Goal: Task Accomplishment & Management: Use online tool/utility

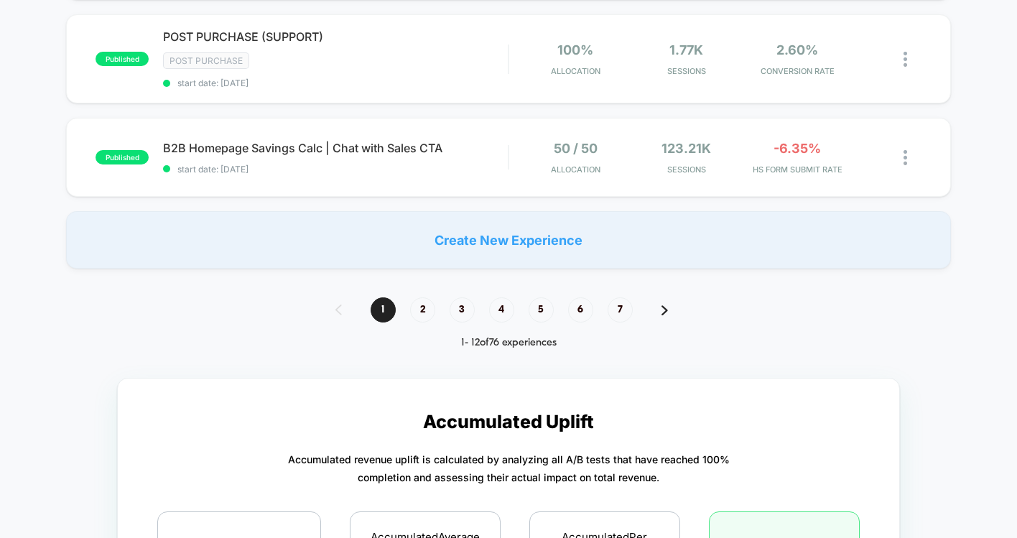
scroll to position [1077, 0]
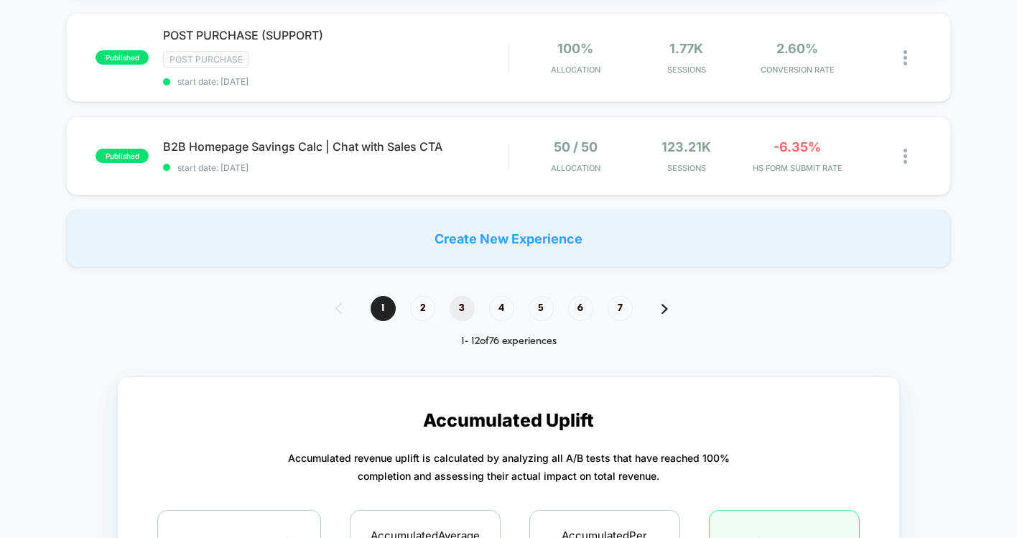
click at [468, 310] on span "3" at bounding box center [462, 308] width 25 height 25
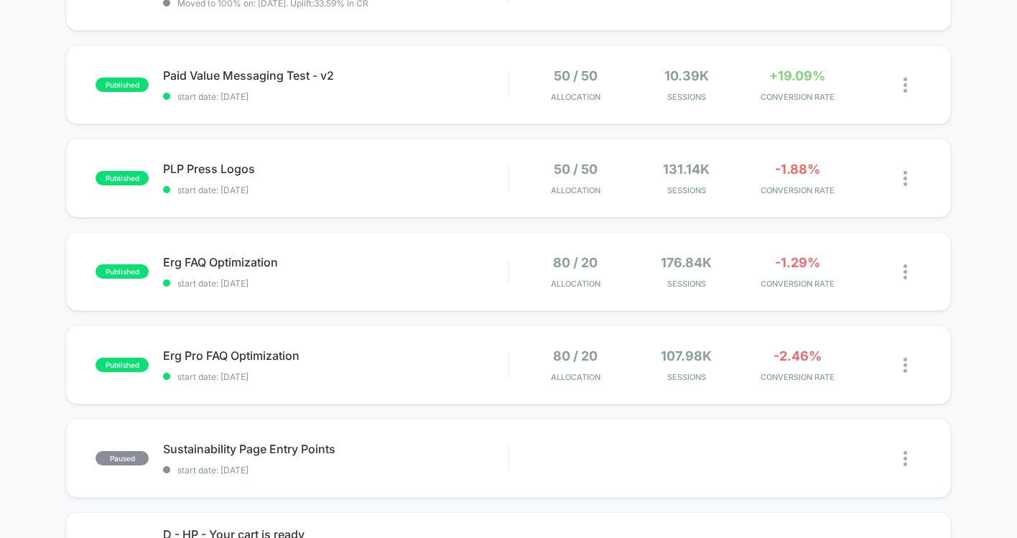
scroll to position [203, 0]
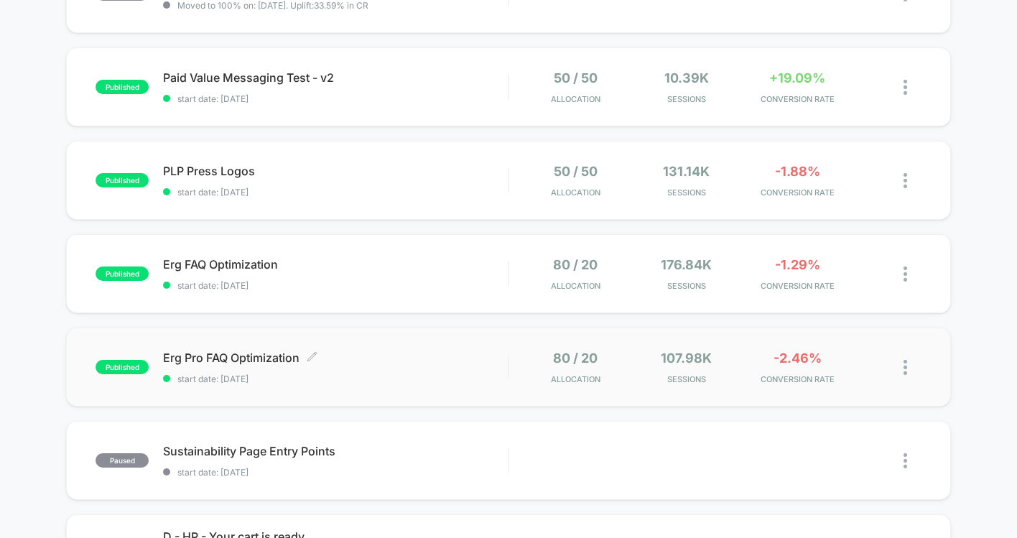
click at [393, 360] on span "Erg Pro FAQ Optimization Click to edit experience details" at bounding box center [335, 357] width 345 height 14
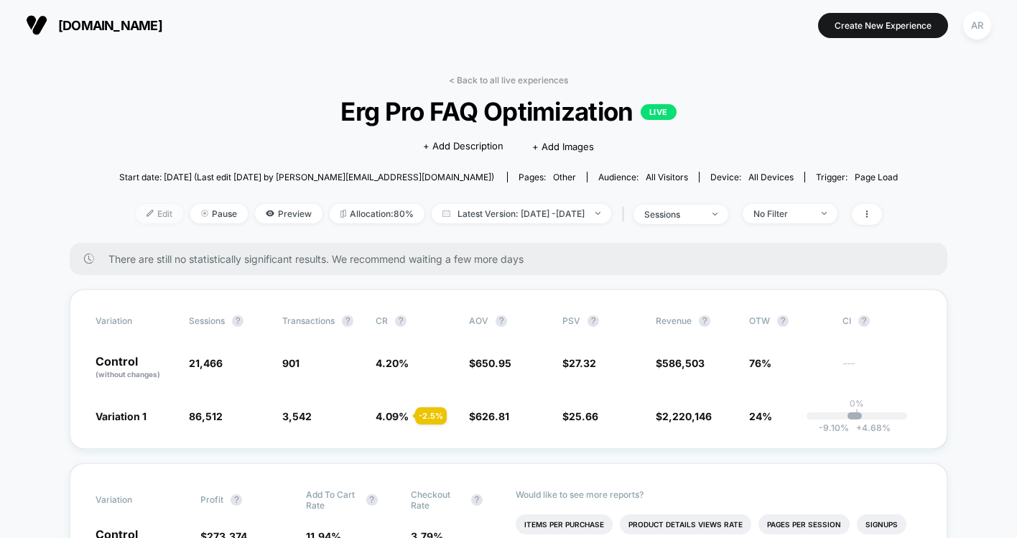
click at [136, 220] on span "Edit" at bounding box center [159, 213] width 47 height 19
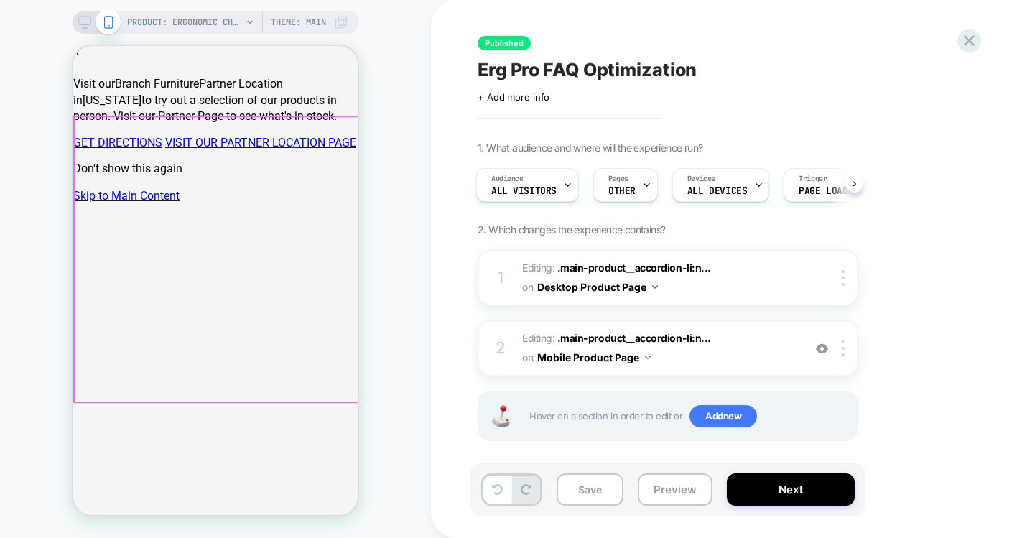
scroll to position [101, 0]
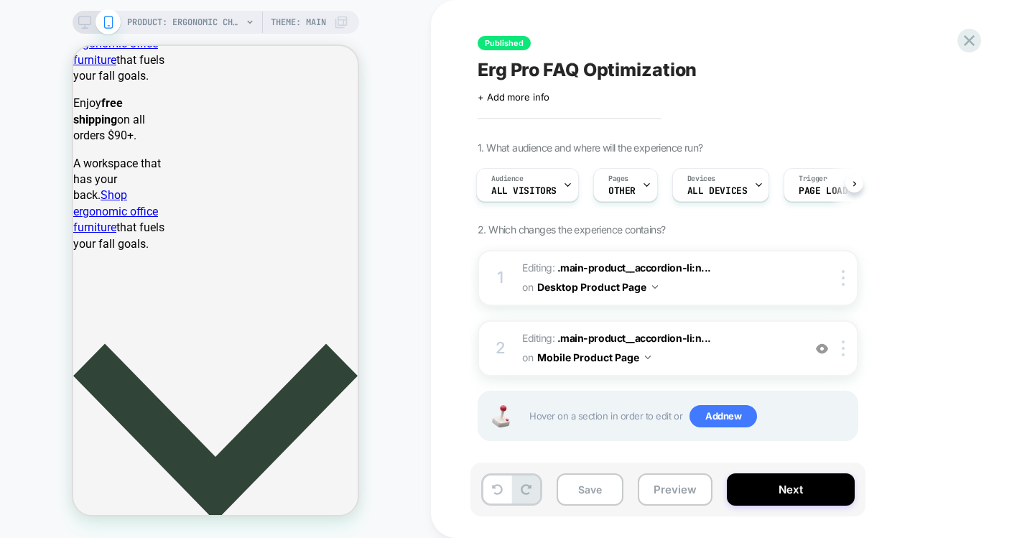
scroll to position [1164, 0]
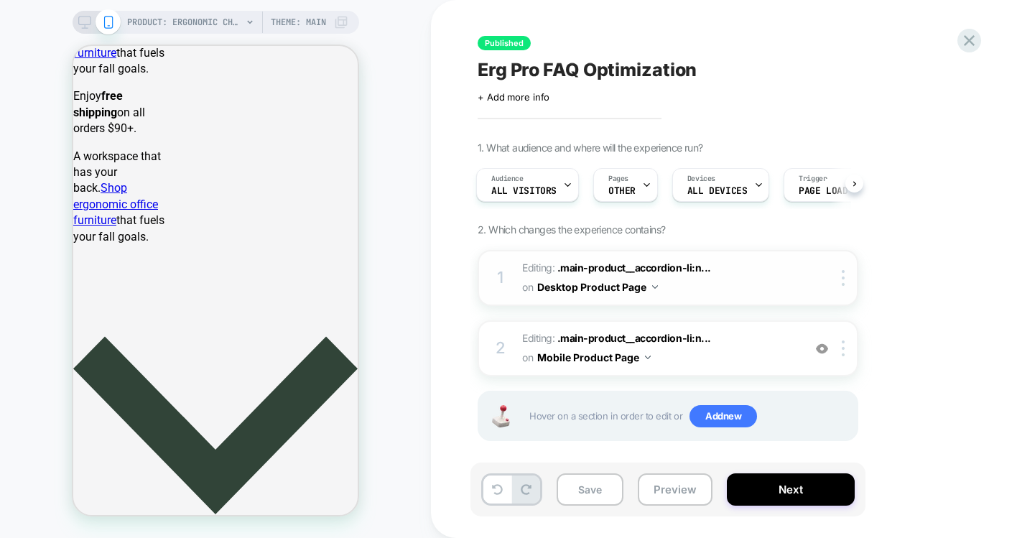
click at [743, 281] on span "Editing : .main-product__accordion-li:n... .main-product__accordion-li:nth-chil…" at bounding box center [659, 278] width 274 height 39
click at [652, 286] on img at bounding box center [655, 287] width 6 height 4
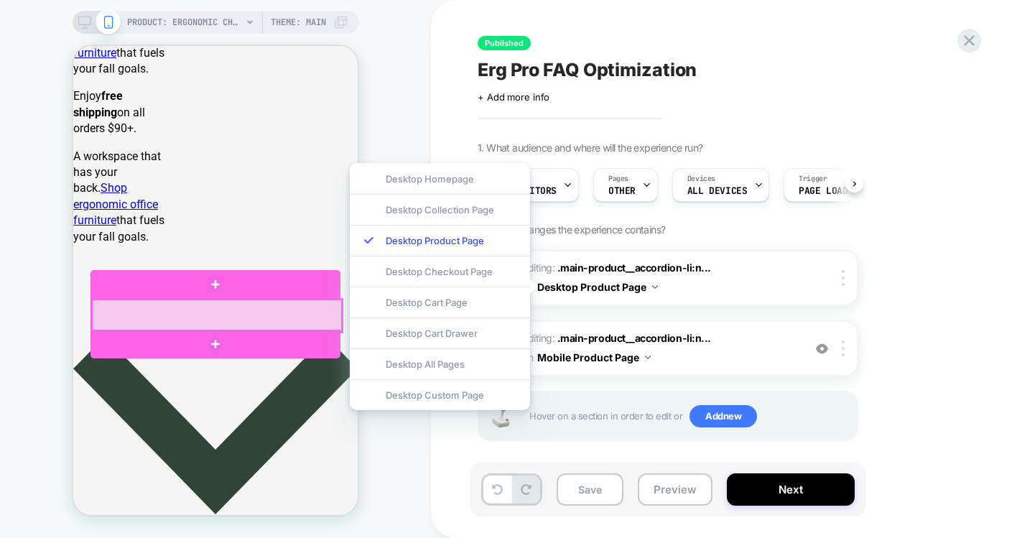
click at [167, 310] on div at bounding box center [217, 315] width 250 height 33
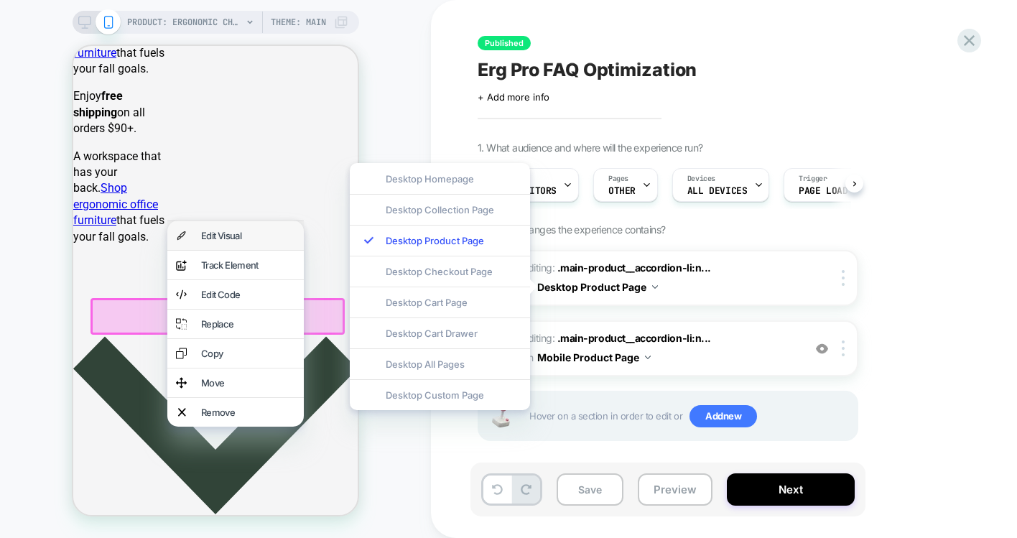
click at [243, 228] on div "Edit Visual" at bounding box center [235, 235] width 136 height 29
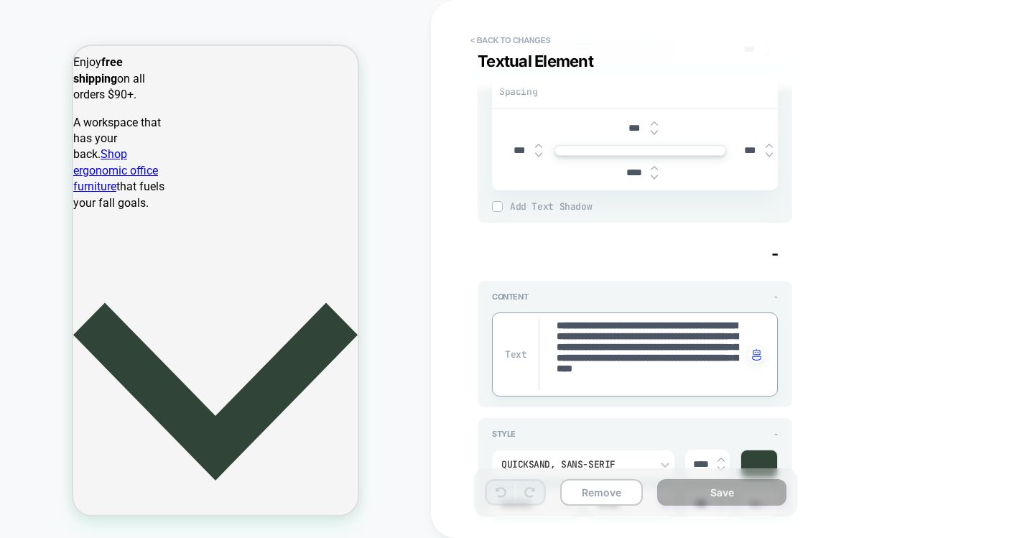
scroll to position [0, 0]
drag, startPoint x: 733, startPoint y: 381, endPoint x: 543, endPoint y: 314, distance: 201.7
paste textarea
type textarea "*"
type textarea "**********"
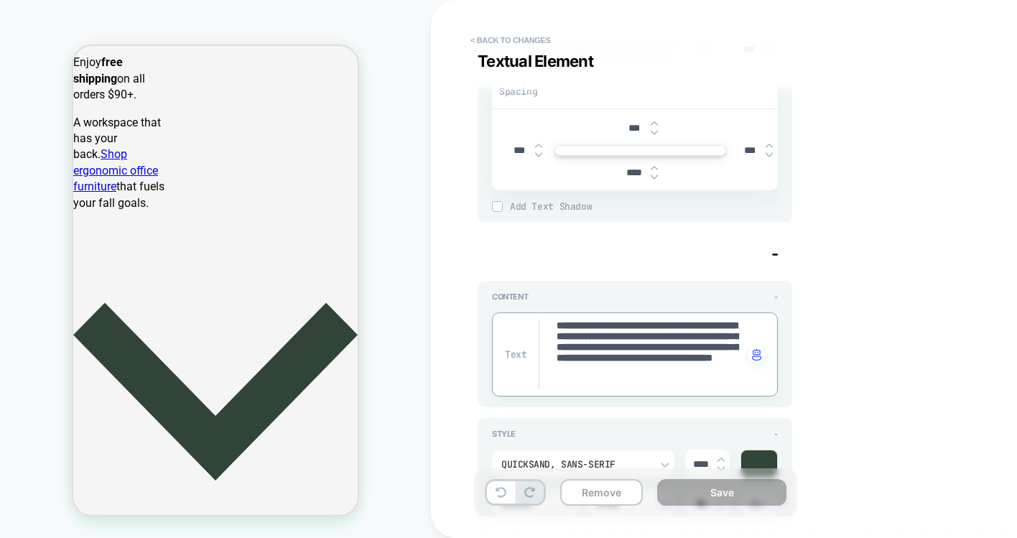
scroll to position [23, 0]
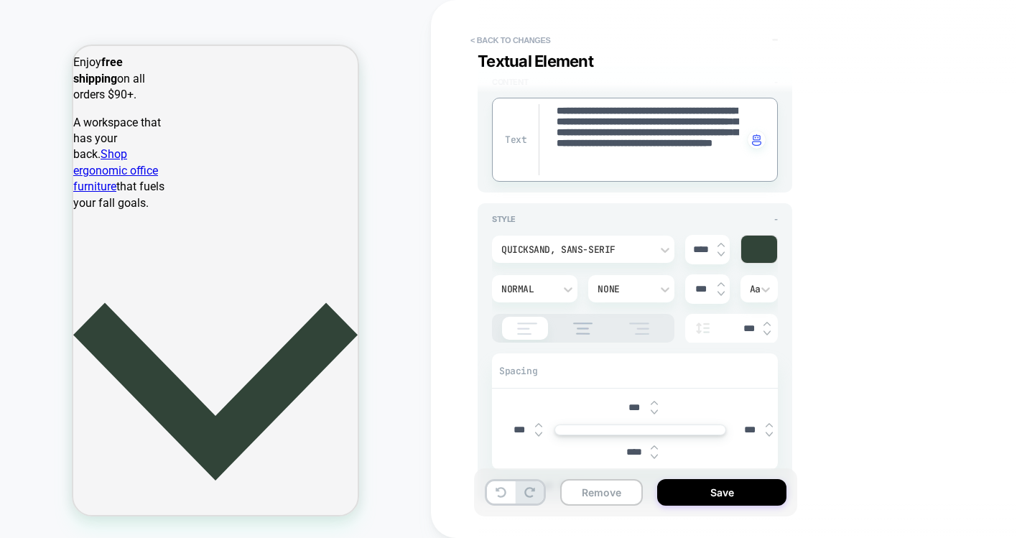
type textarea "*"
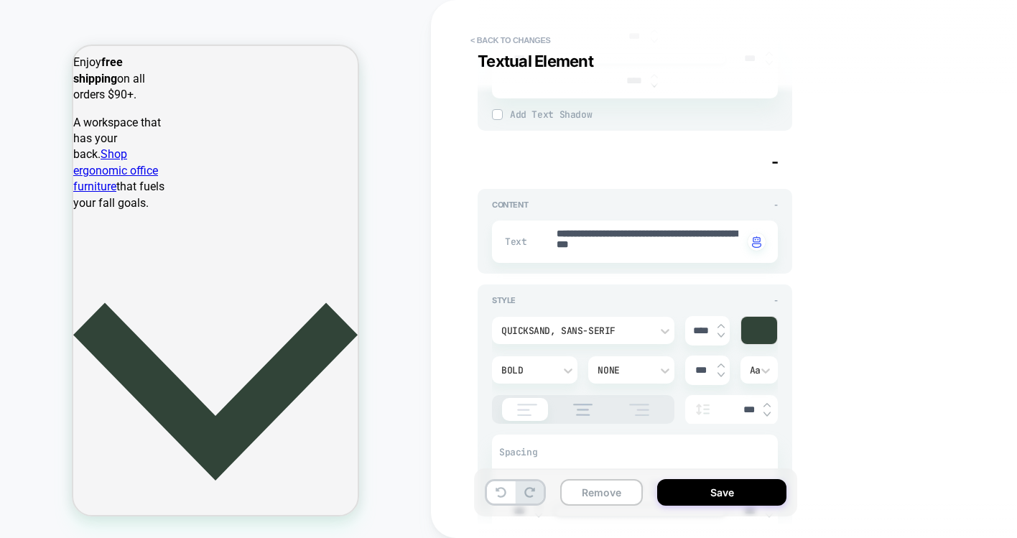
scroll to position [1933, 0]
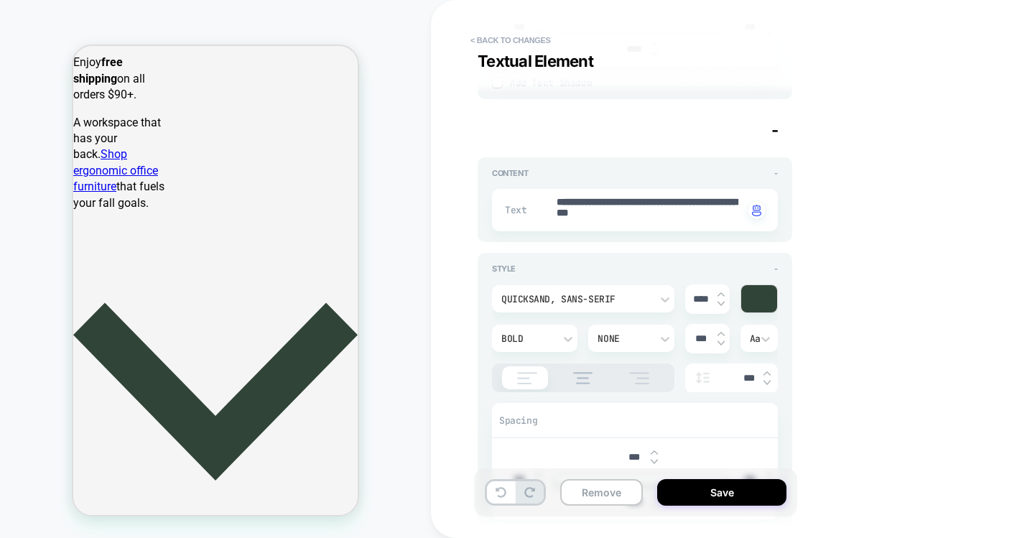
type textarea "**********"
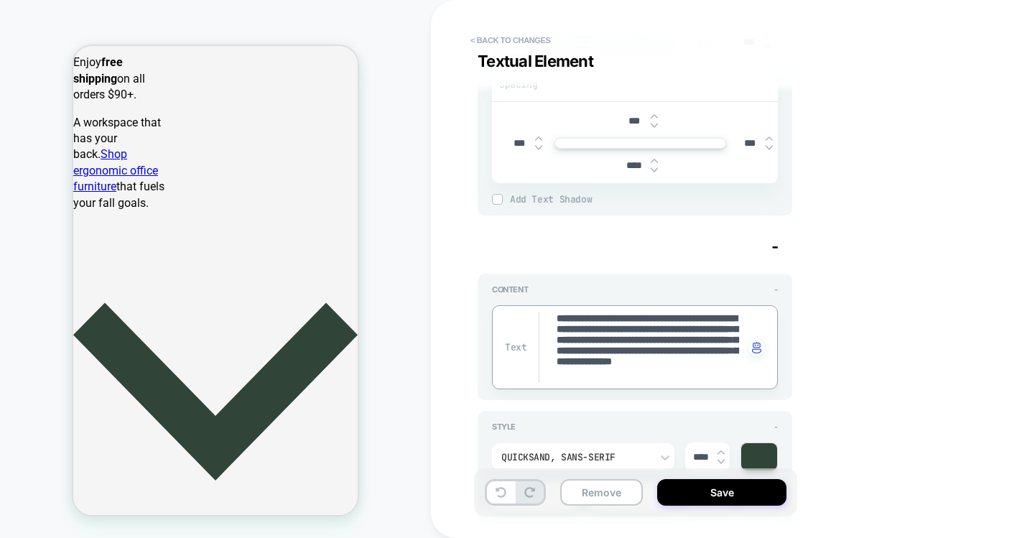
scroll to position [0, 0]
drag, startPoint x: 636, startPoint y: 376, endPoint x: 527, endPoint y: 286, distance: 141.8
paste textarea "**********"
type textarea "*"
type textarea "**********"
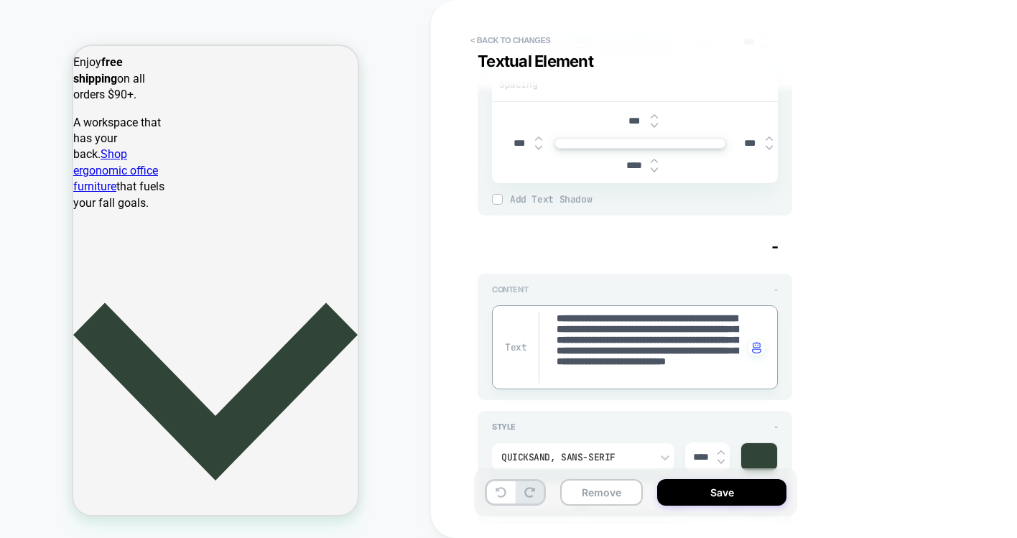
scroll to position [37, 0]
type textarea "*"
type textarea "**********"
click at [953, 383] on div "**********" at bounding box center [739, 268] width 539 height 509
click at [736, 497] on button "Save" at bounding box center [721, 492] width 129 height 27
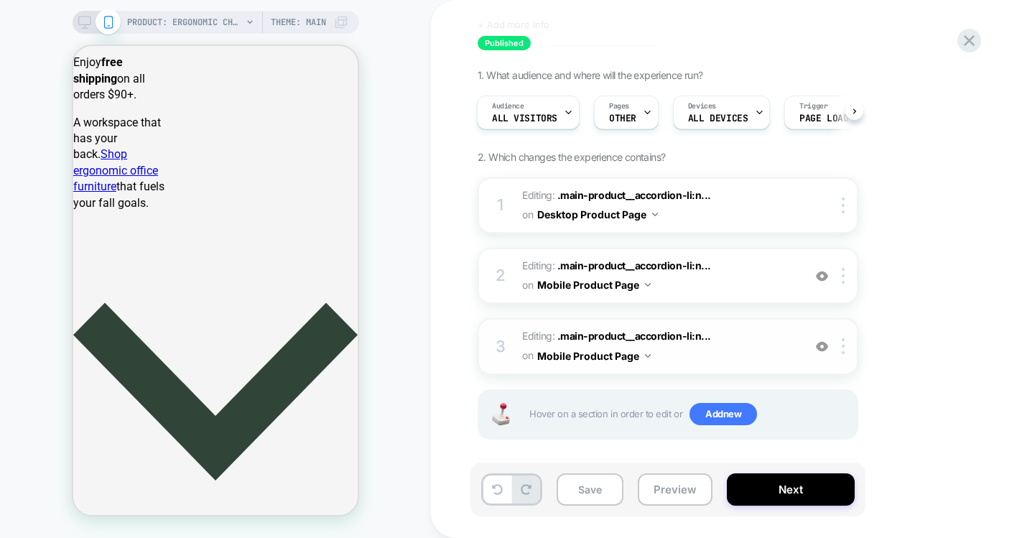
scroll to position [81, 0]
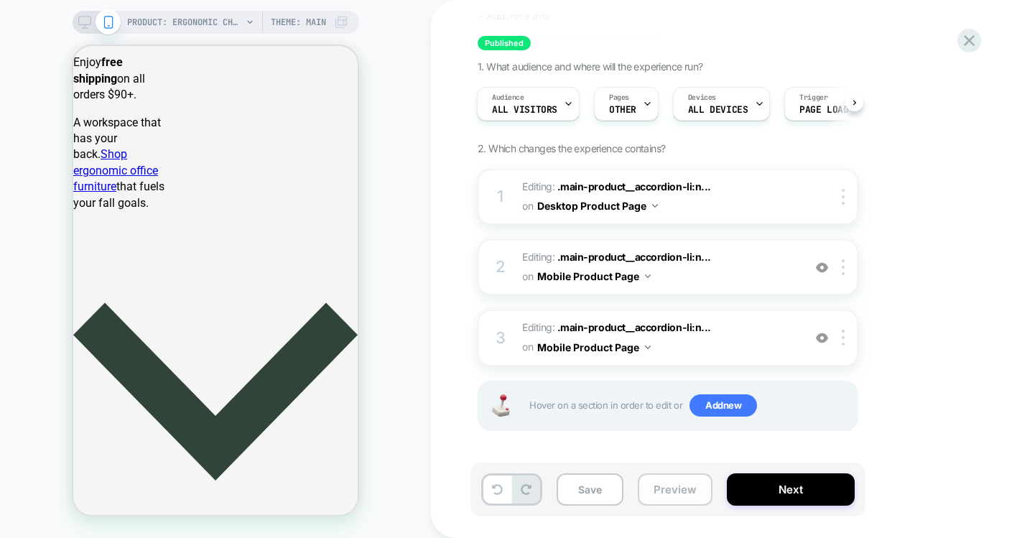
click at [677, 485] on button "Preview" at bounding box center [675, 489] width 75 height 32
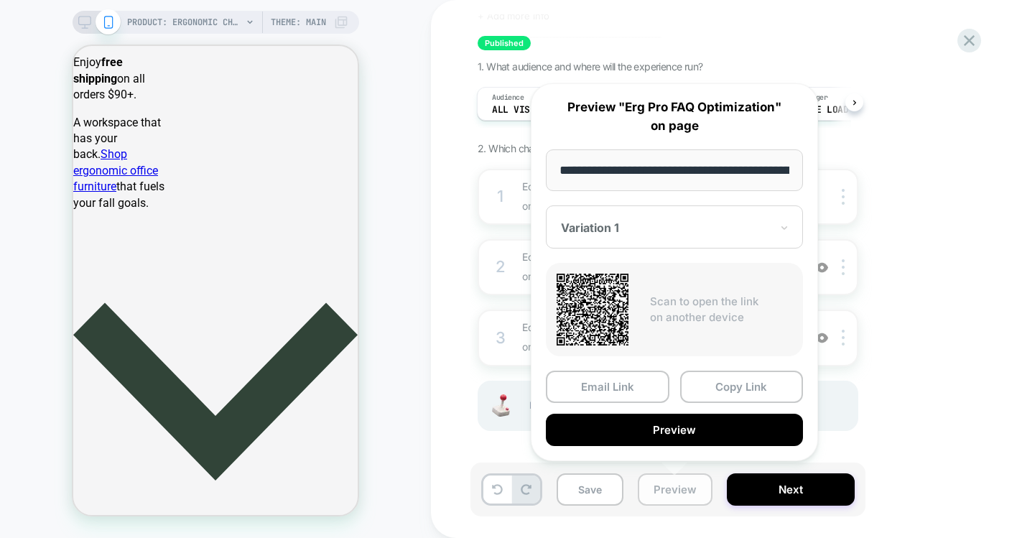
scroll to position [0, 246]
click at [748, 386] on button "Copy Link" at bounding box center [742, 387] width 124 height 32
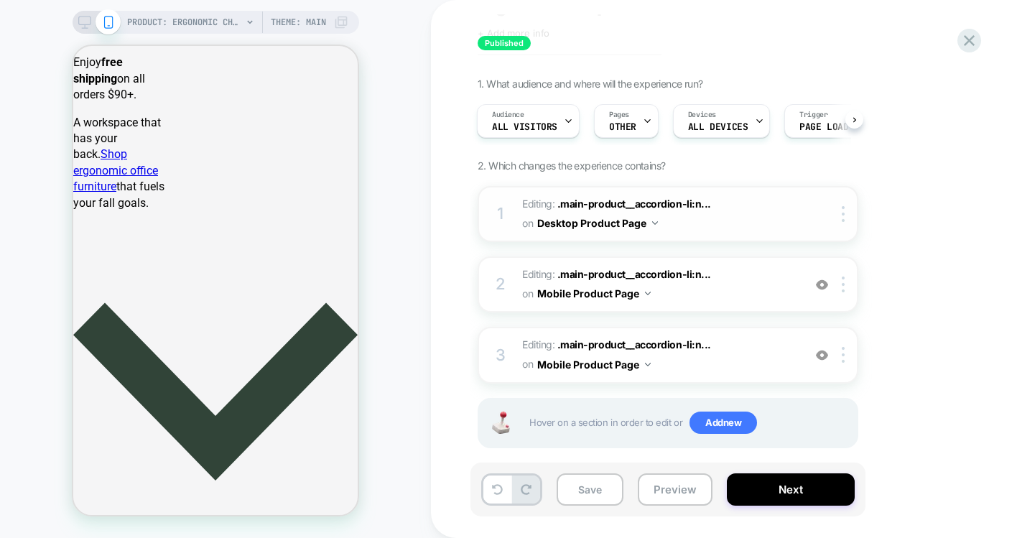
scroll to position [60, 0]
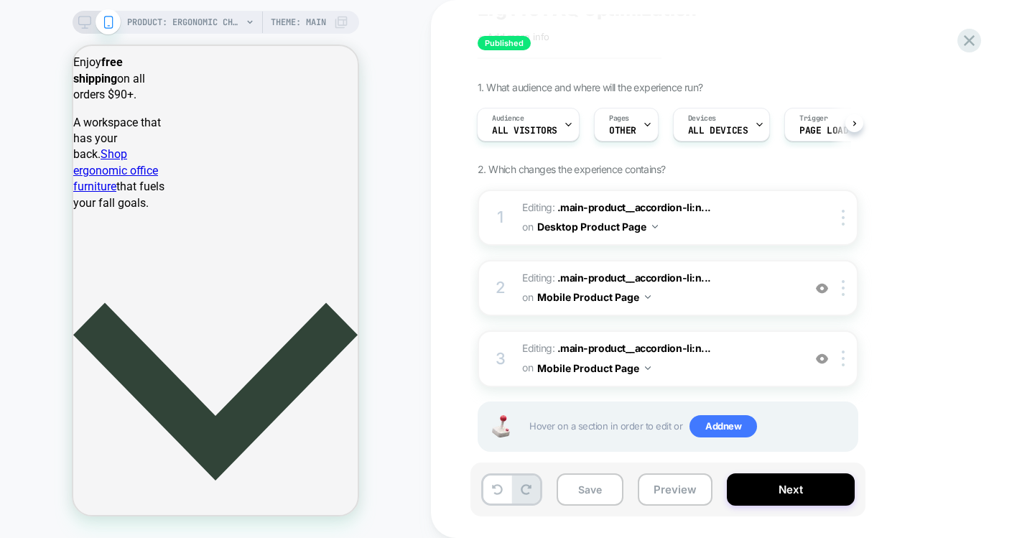
click at [78, 20] on icon at bounding box center [84, 22] width 13 height 13
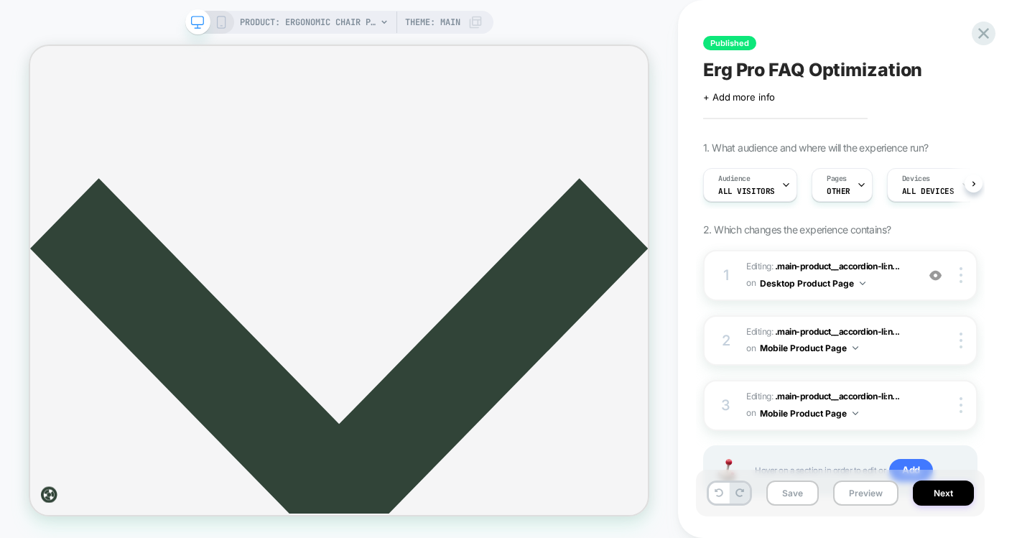
scroll to position [0, 1]
click at [681, 317] on div "Published Erg Pro FAQ Optimization Click to edit experience details + Add more …" at bounding box center [847, 269] width 339 height 538
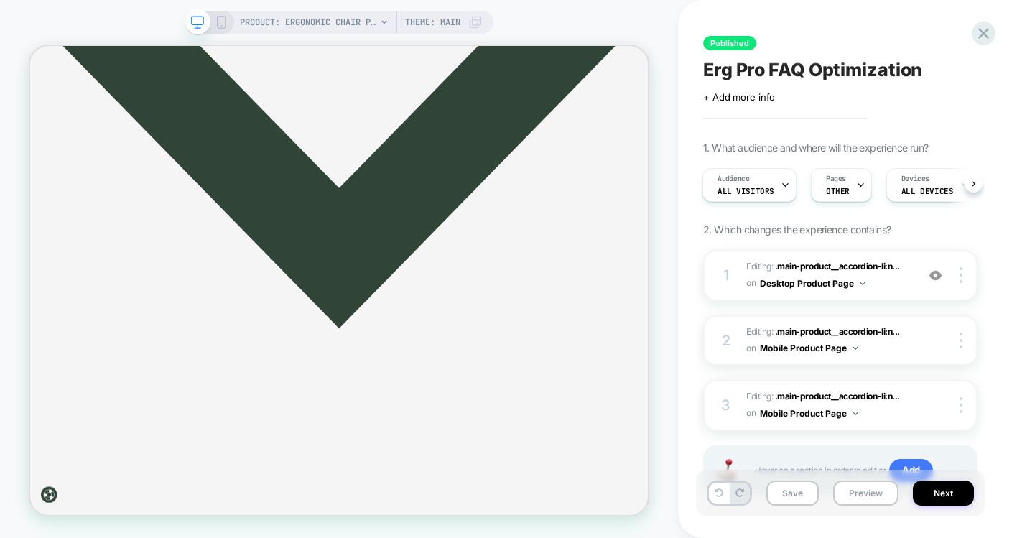
scroll to position [734, 0]
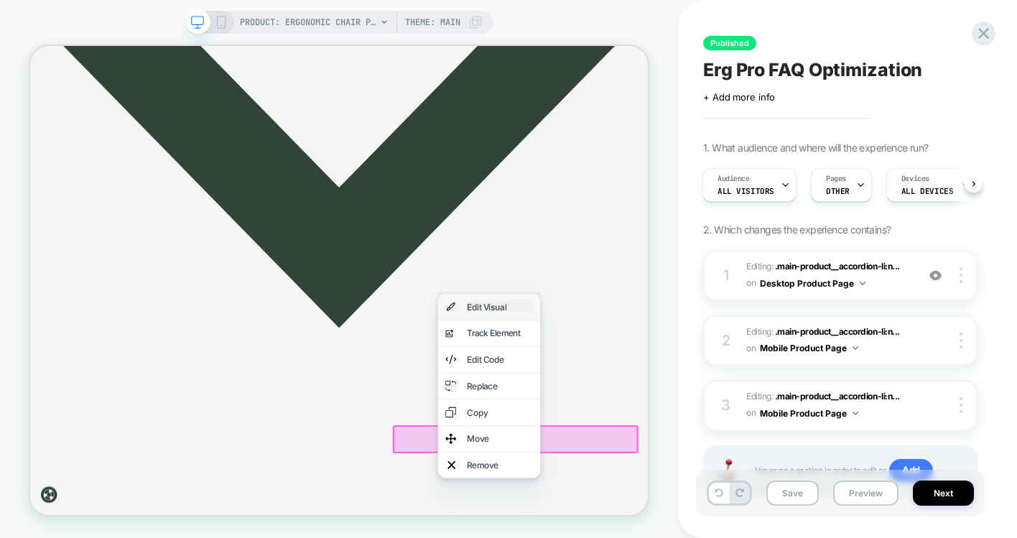
click at [659, 396] on div "Edit Visual" at bounding box center [657, 393] width 88 height 14
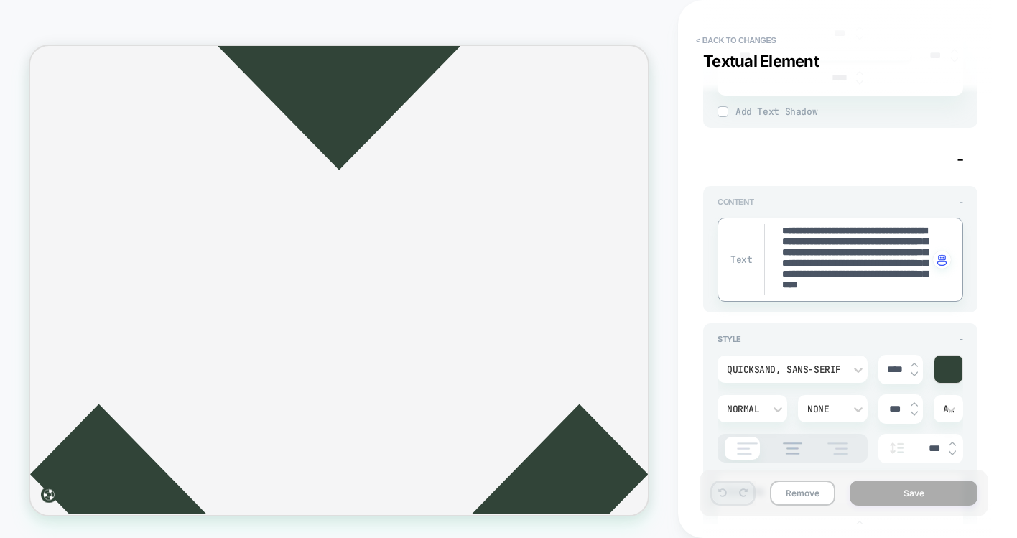
scroll to position [0, 0]
drag, startPoint x: 879, startPoint y: 283, endPoint x: 748, endPoint y: 198, distance: 156.4
paste textarea
type textarea "*"
type textarea "**********"
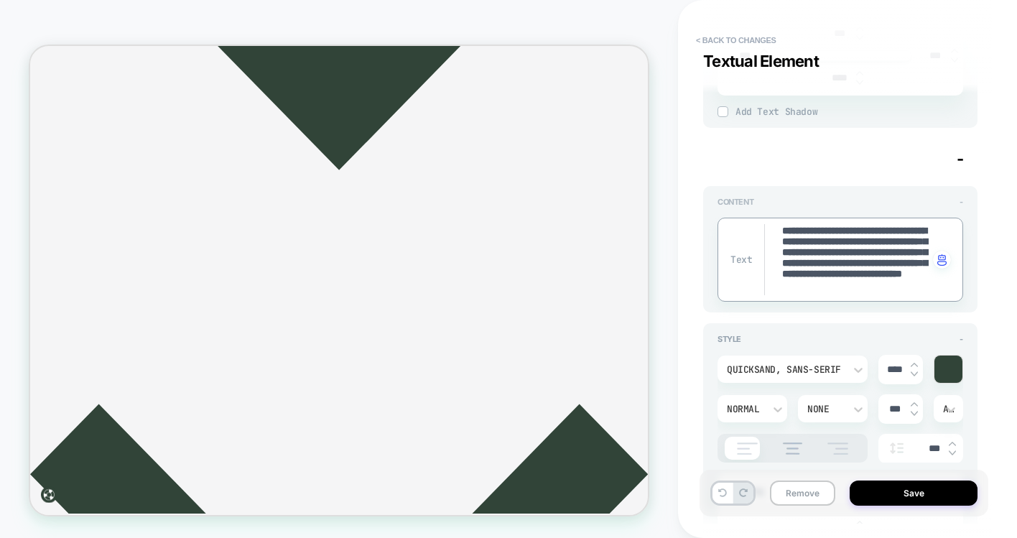
type textarea "*"
type textarea "**********"
click at [994, 312] on div "**********" at bounding box center [847, 269] width 339 height 538
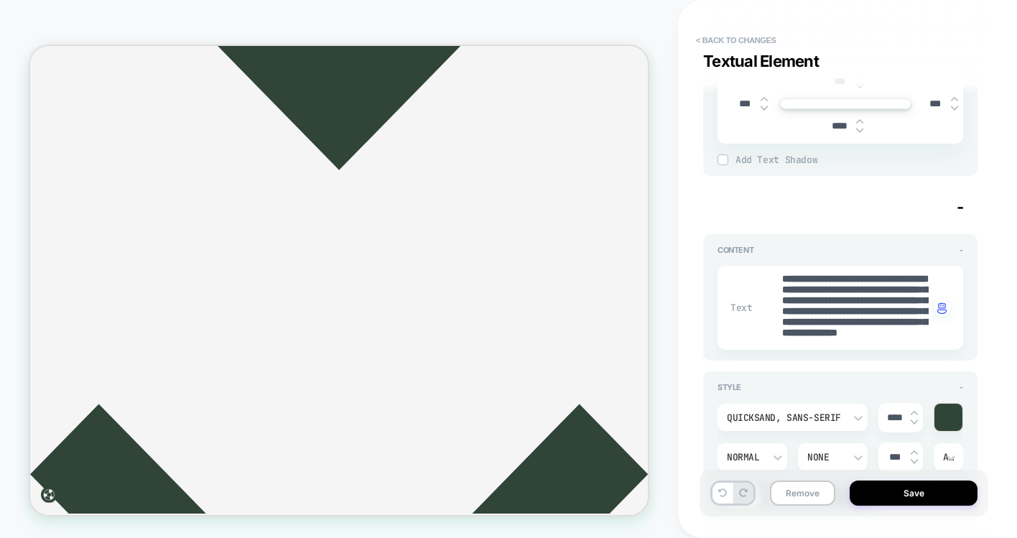
scroll to position [65, 0]
type textarea "*"
drag, startPoint x: 906, startPoint y: 330, endPoint x: 745, endPoint y: 243, distance: 182.8
paste textarea "**********"
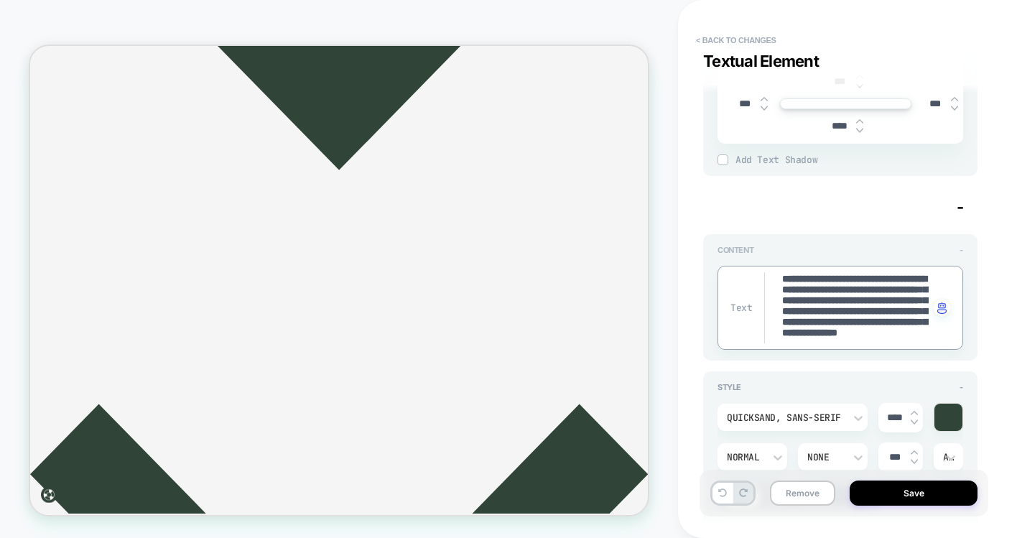
type textarea "**********"
type textarea "*"
type textarea "**********"
click at [922, 494] on button "Save" at bounding box center [914, 492] width 128 height 25
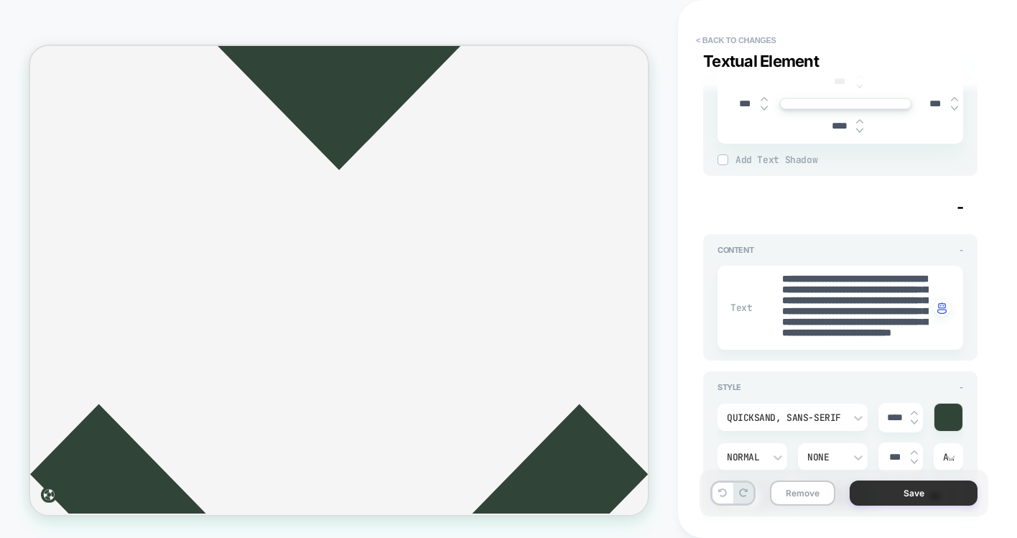
type textarea "*"
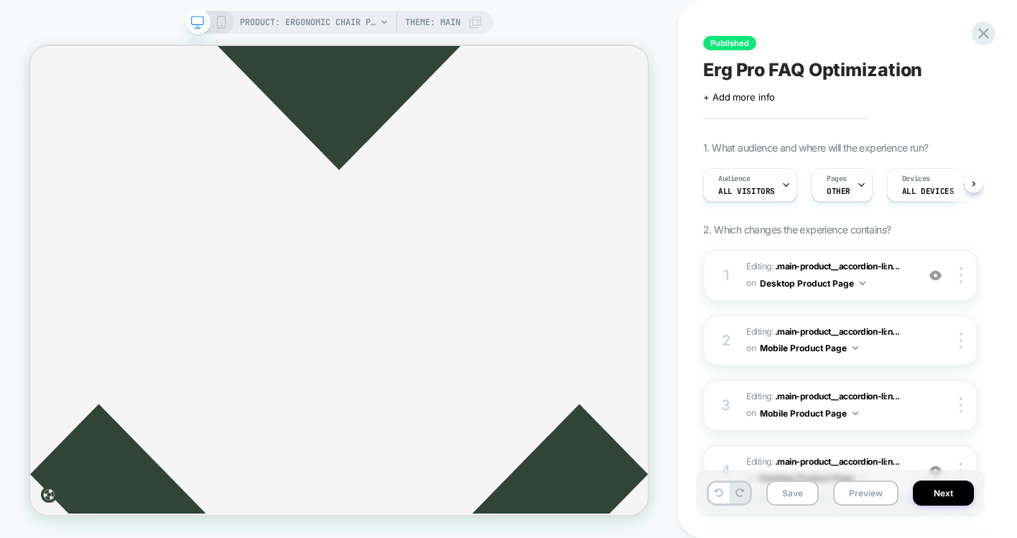
scroll to position [0, 1]
click at [854, 493] on button "Preview" at bounding box center [865, 492] width 65 height 25
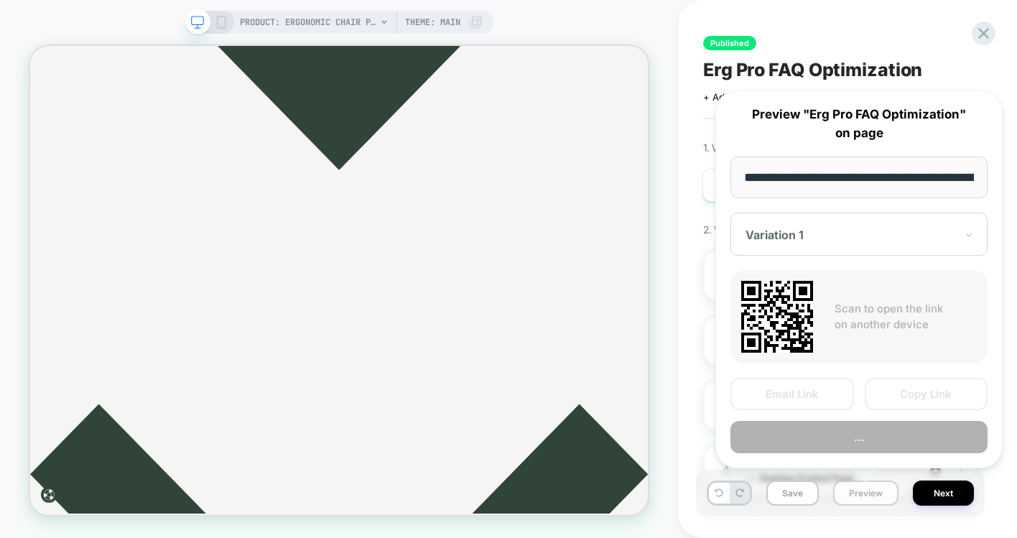
scroll to position [0, 246]
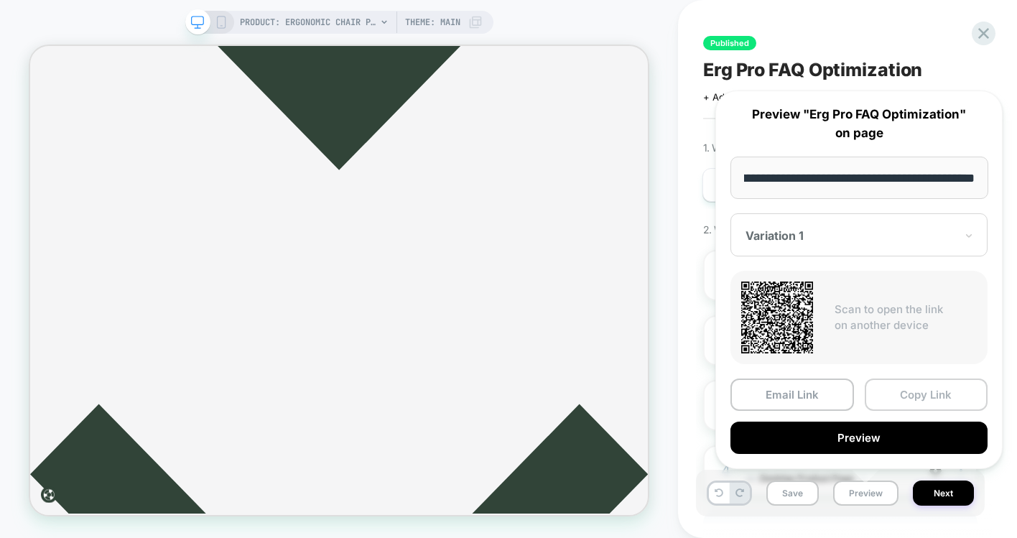
click at [896, 396] on button "Copy Link" at bounding box center [927, 394] width 124 height 32
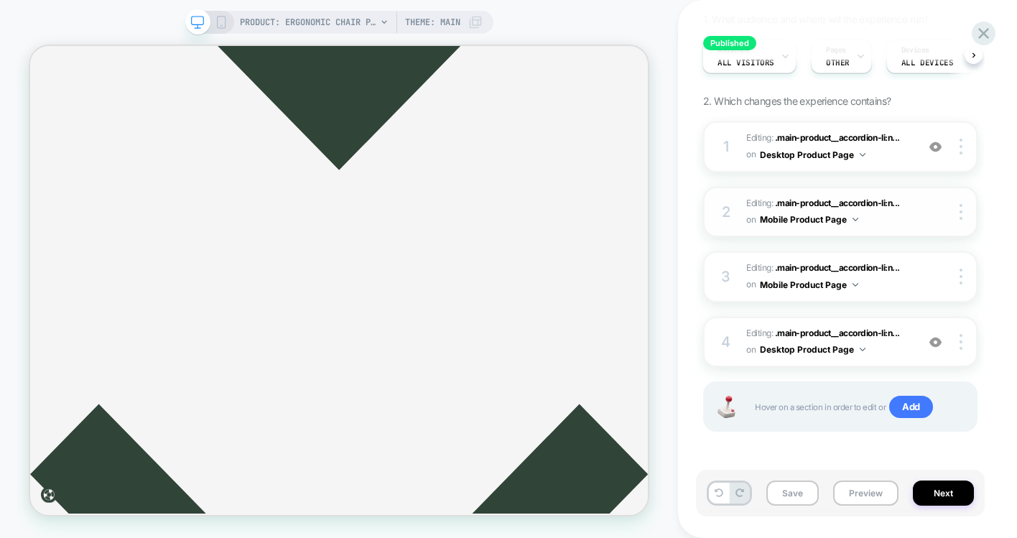
scroll to position [0, 0]
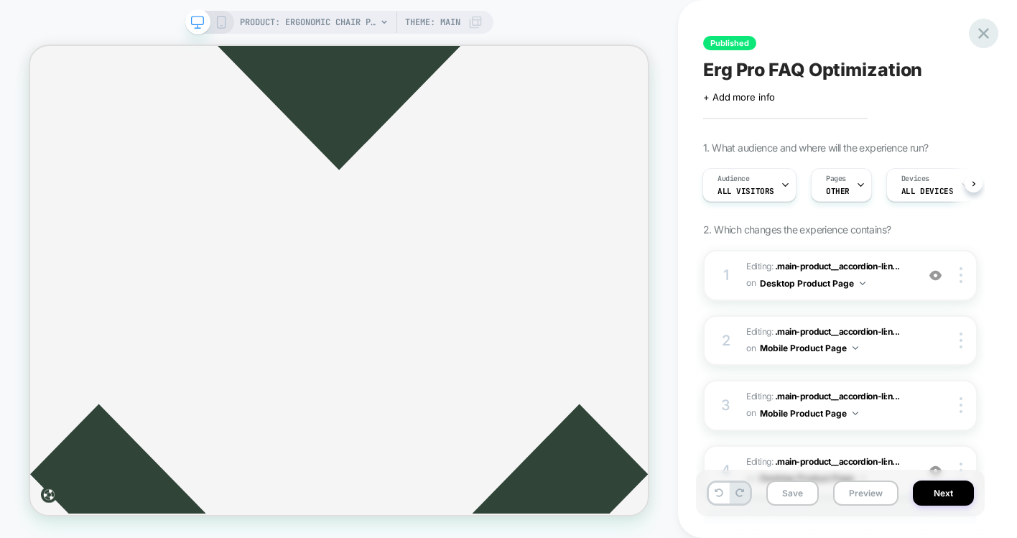
click at [982, 29] on icon at bounding box center [983, 33] width 19 height 19
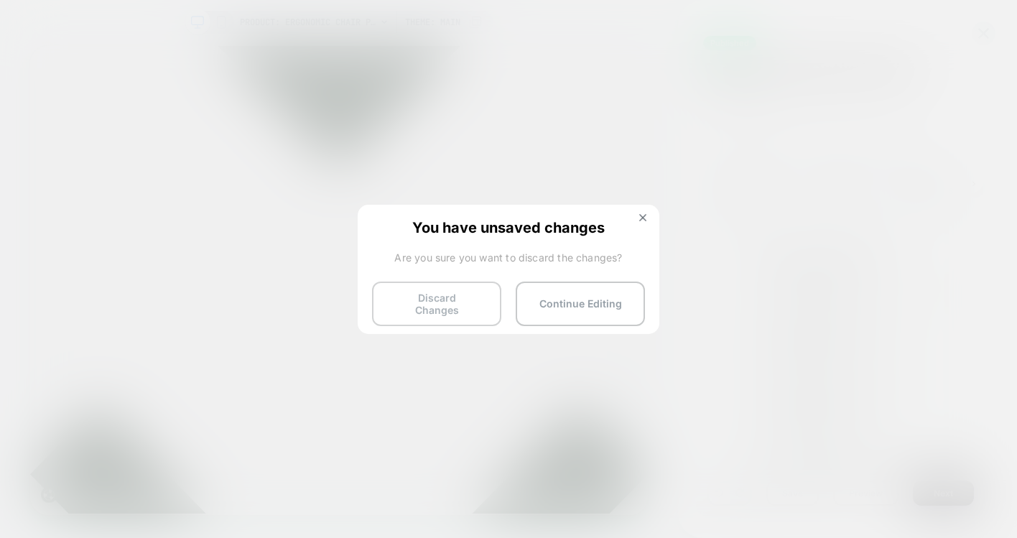
click at [440, 292] on button "Discard Changes" at bounding box center [436, 304] width 129 height 45
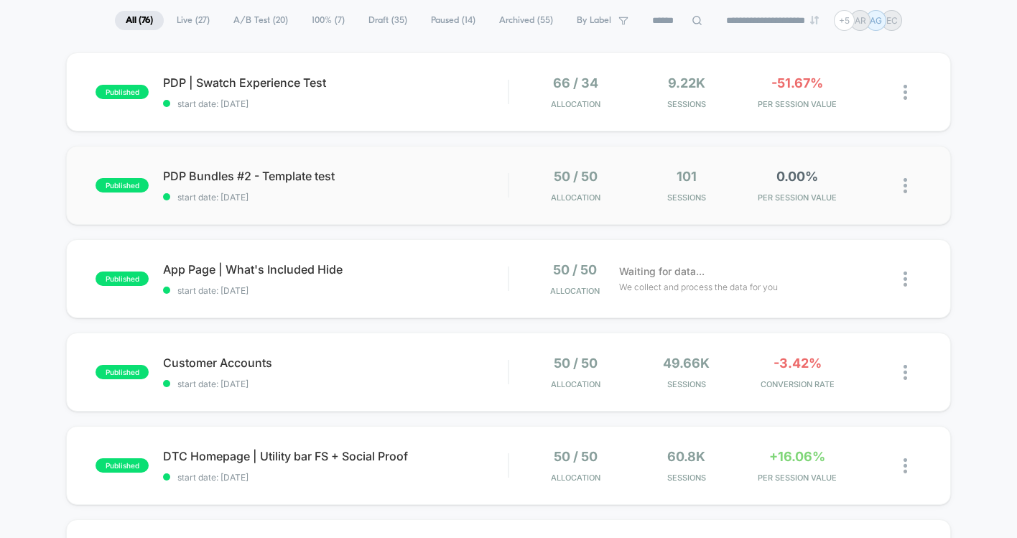
scroll to position [106, 0]
